Goal: Information Seeking & Learning: Learn about a topic

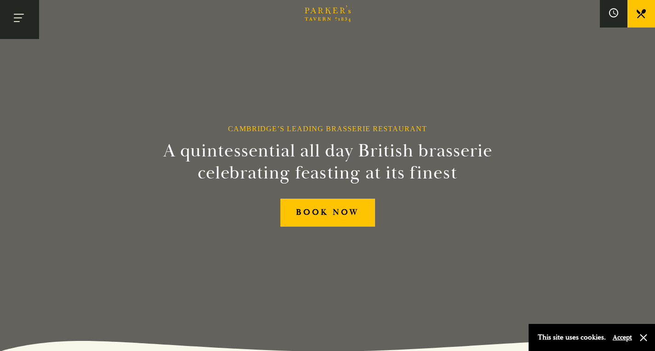
click at [22, 19] on button "Toggle navigation" at bounding box center [19, 19] width 39 height 39
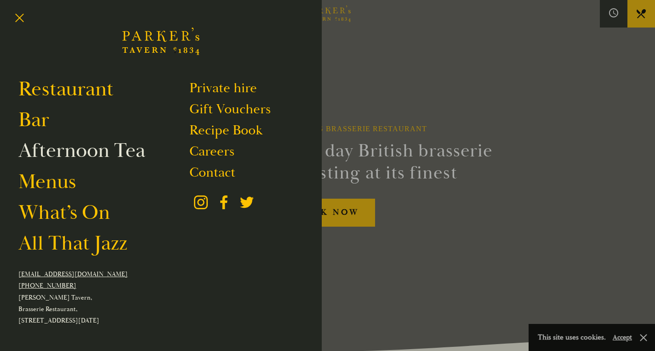
click at [118, 154] on link "Afternoon Tea" at bounding box center [81, 151] width 127 height 26
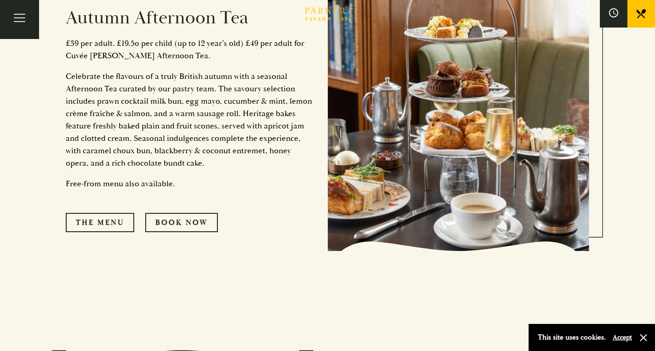
scroll to position [459, 0]
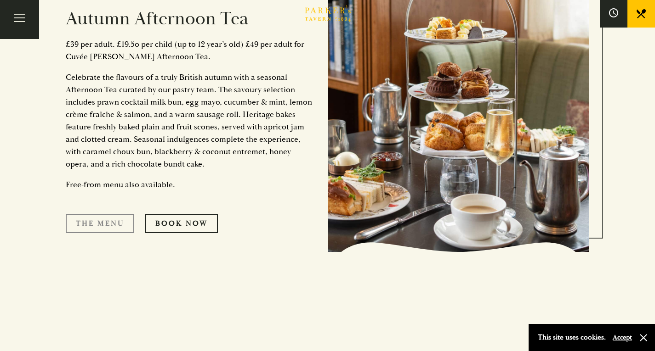
click at [112, 217] on link "The Menu" at bounding box center [100, 223] width 68 height 19
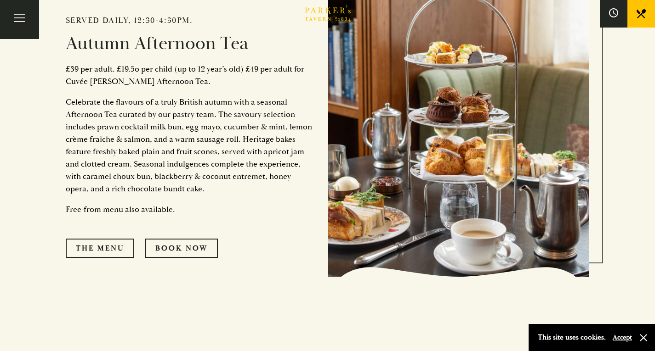
scroll to position [276, 0]
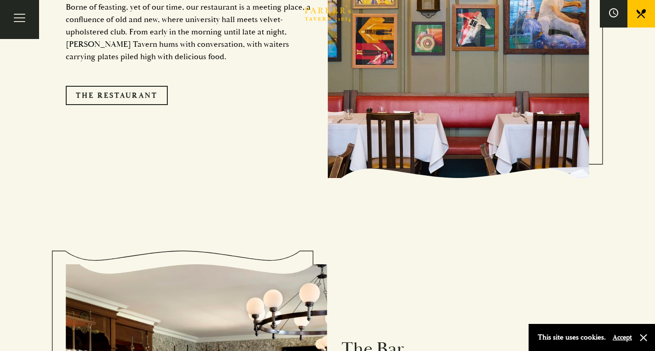
scroll to position [873, 0]
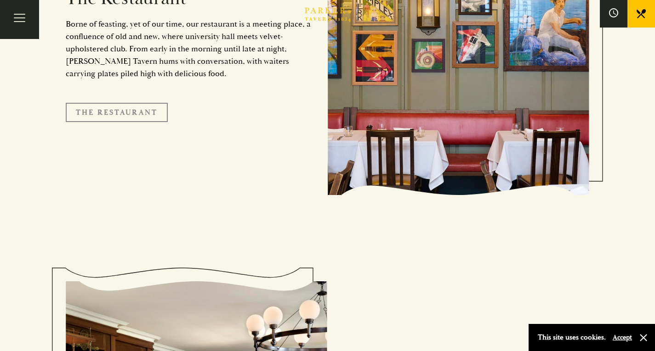
click at [133, 108] on link "The Restaurant" at bounding box center [117, 112] width 102 height 19
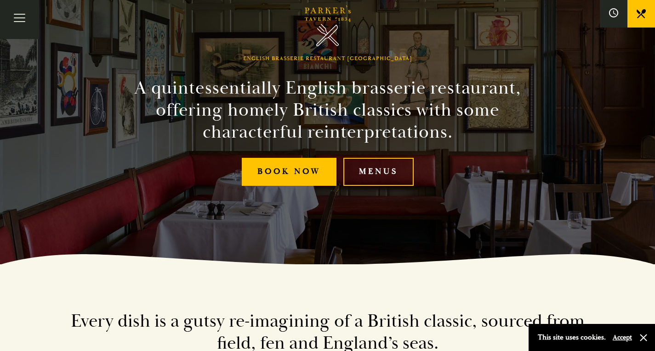
scroll to position [92, 0]
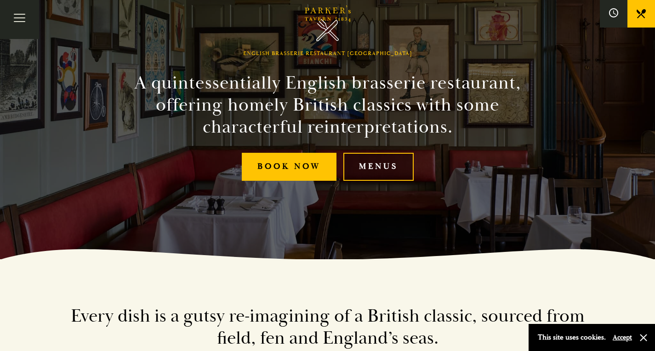
click at [363, 175] on link "Menus" at bounding box center [378, 167] width 70 height 28
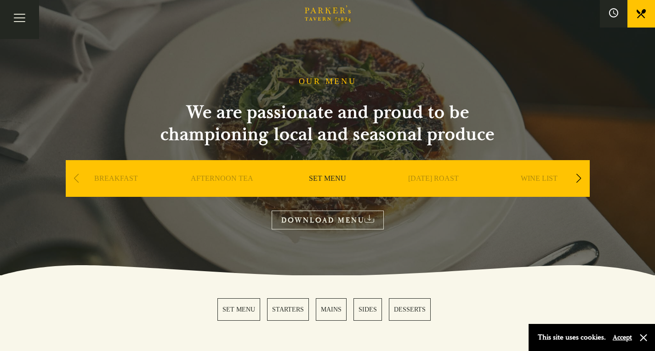
click at [240, 179] on link "AFTERNOON TEA" at bounding box center [222, 192] width 62 height 37
